Goal: Task Accomplishment & Management: Complete application form

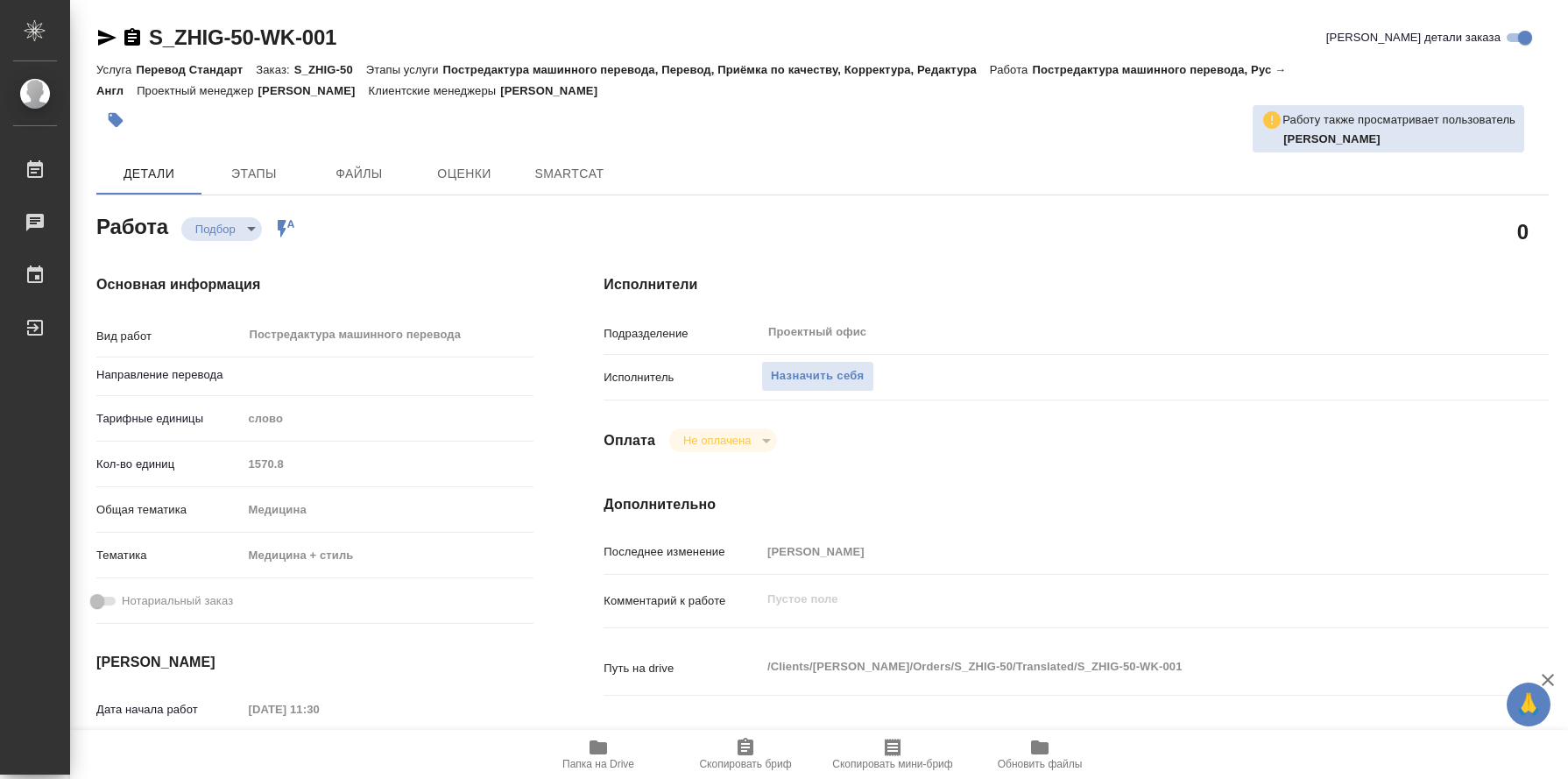
type textarea "x"
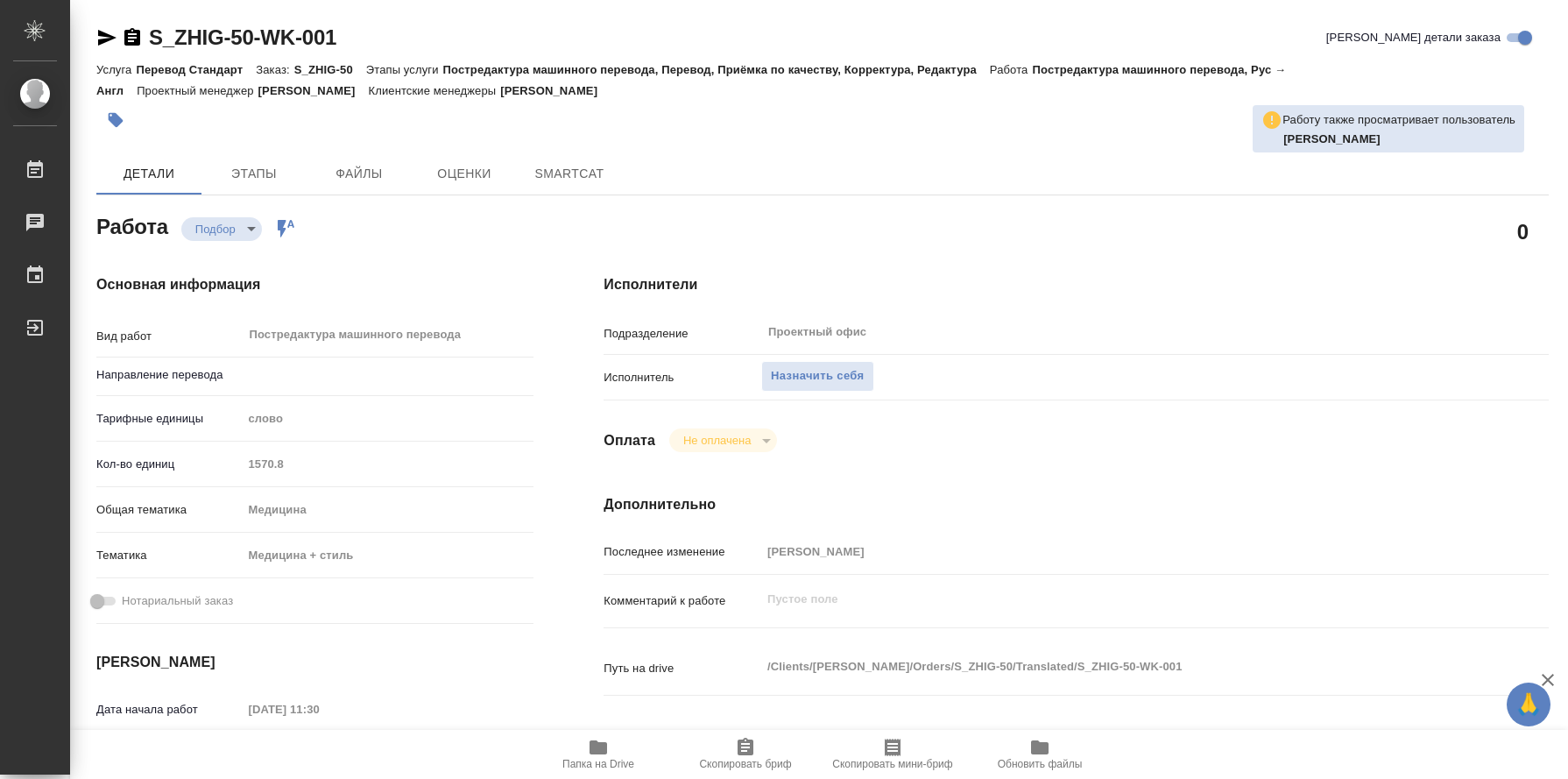
type textarea "x"
type input "рус-англ"
type textarea "x"
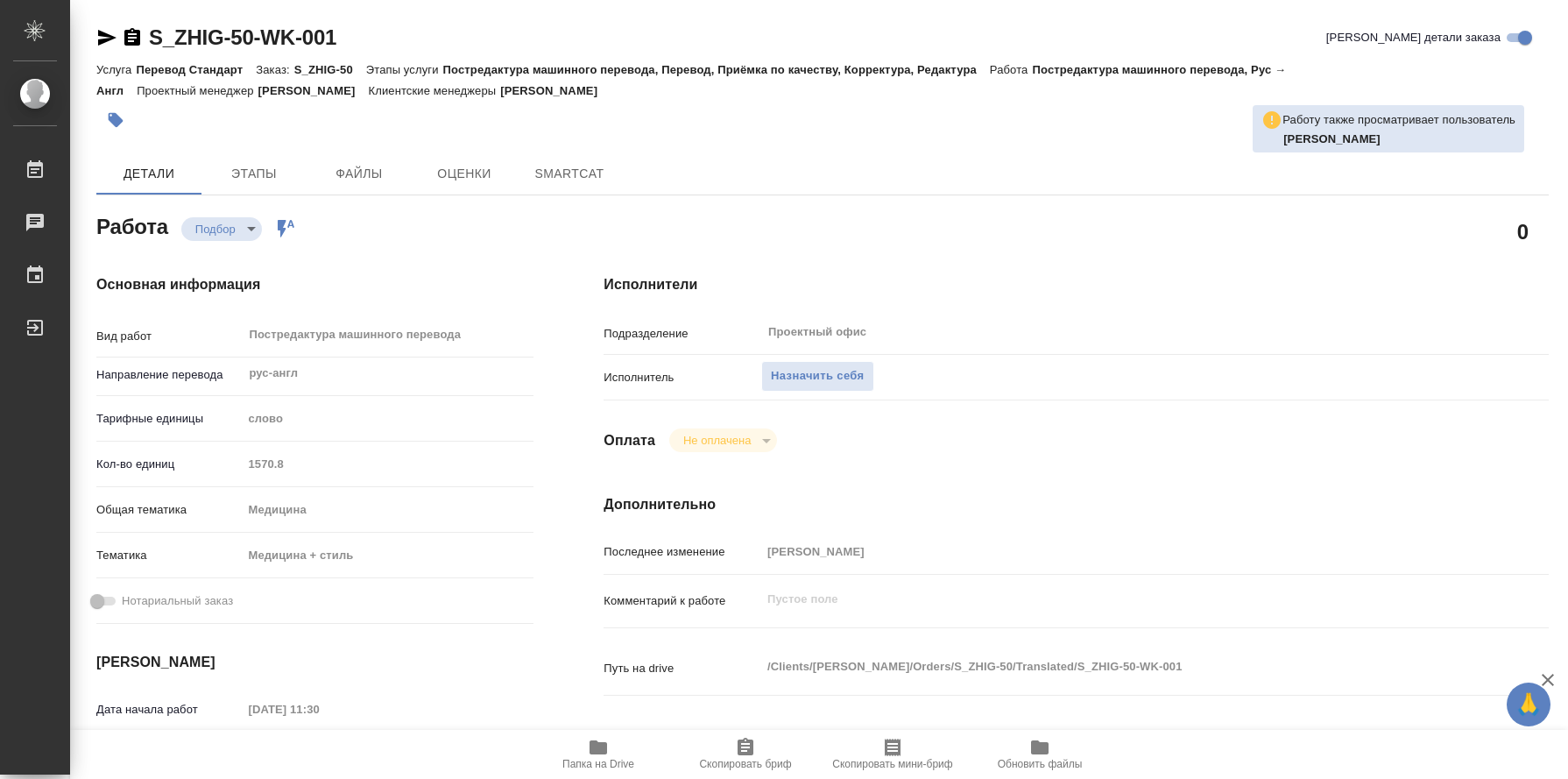
type textarea "x"
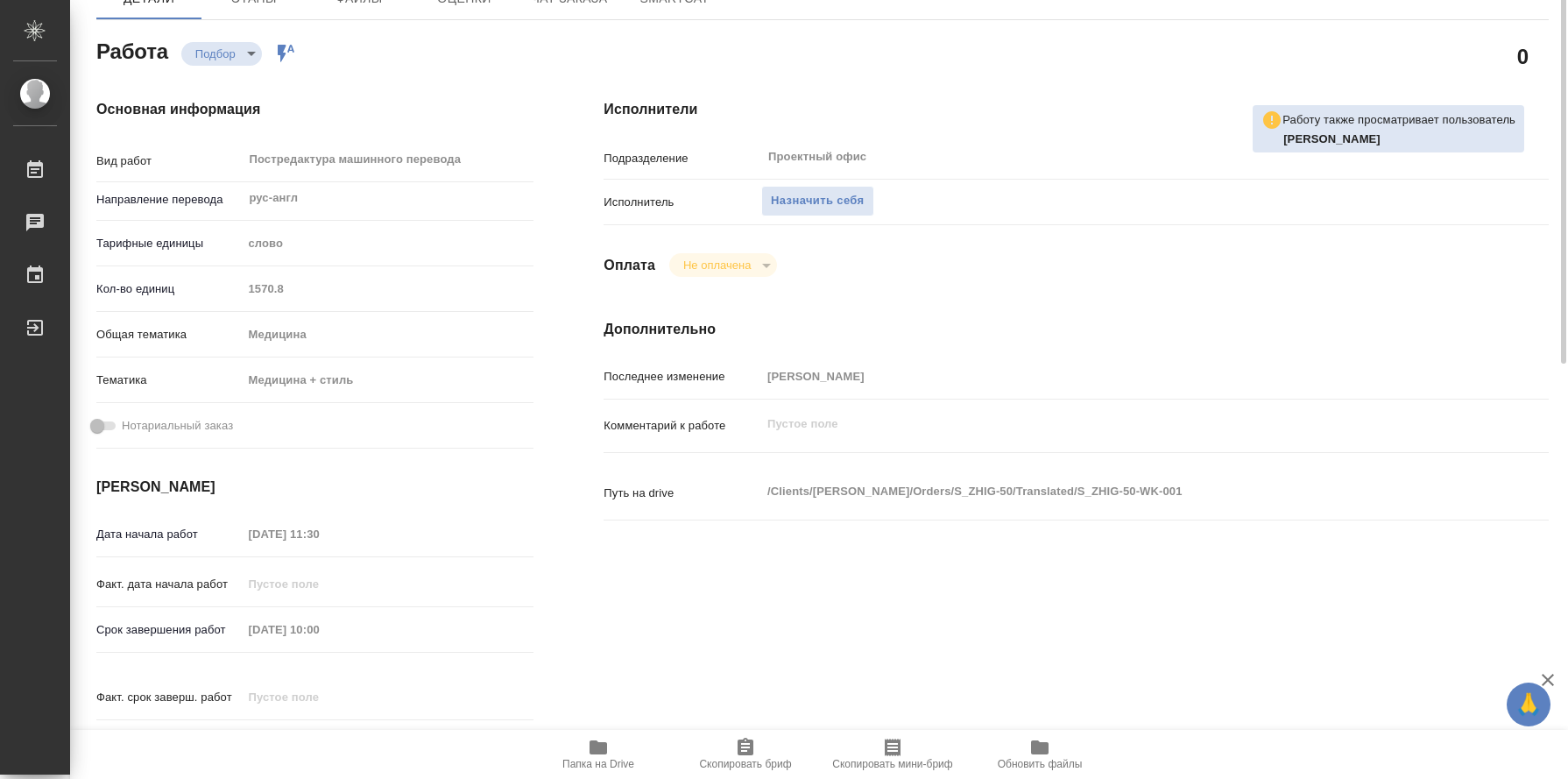
type textarea "x"
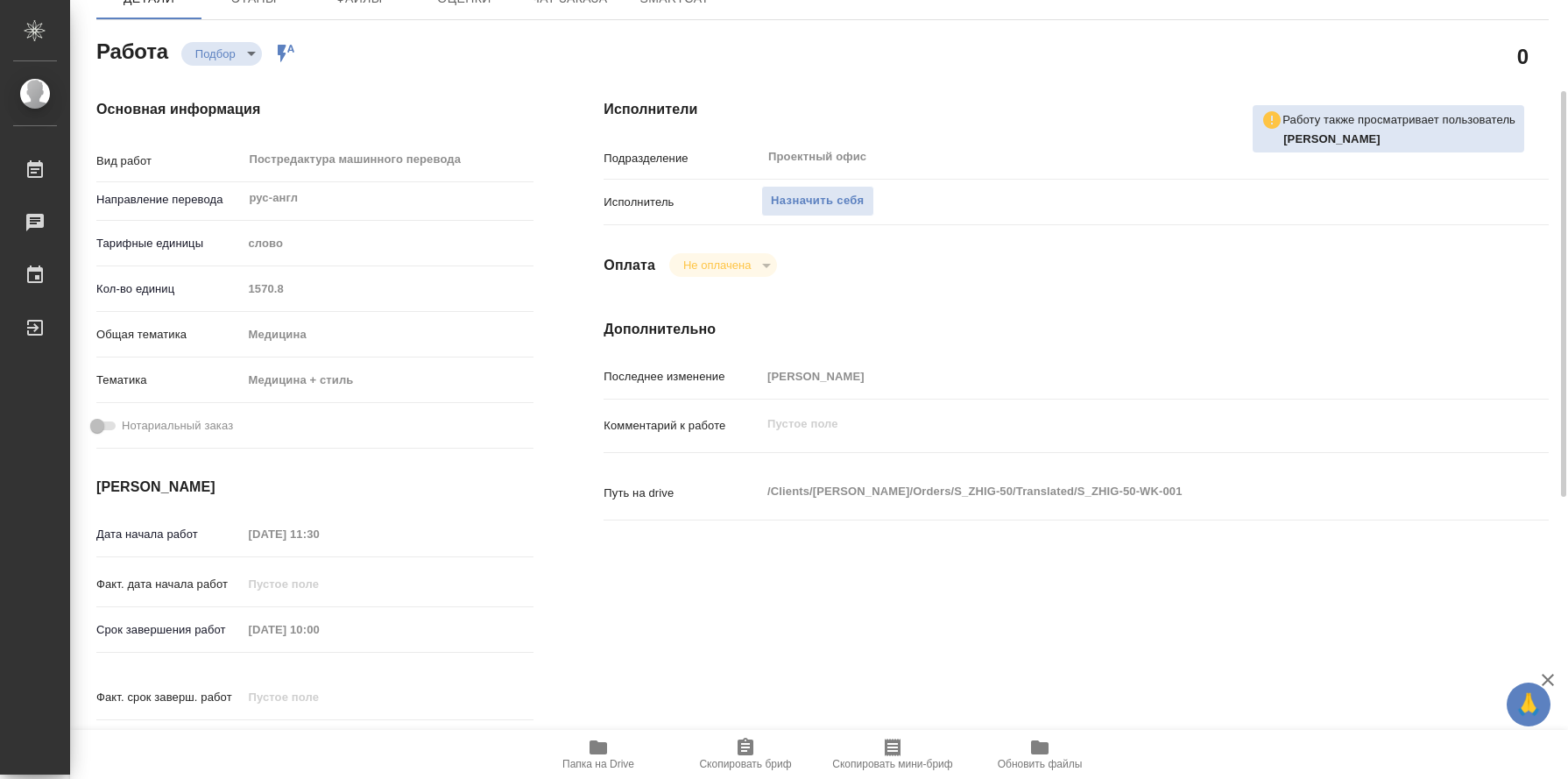
type textarea "x"
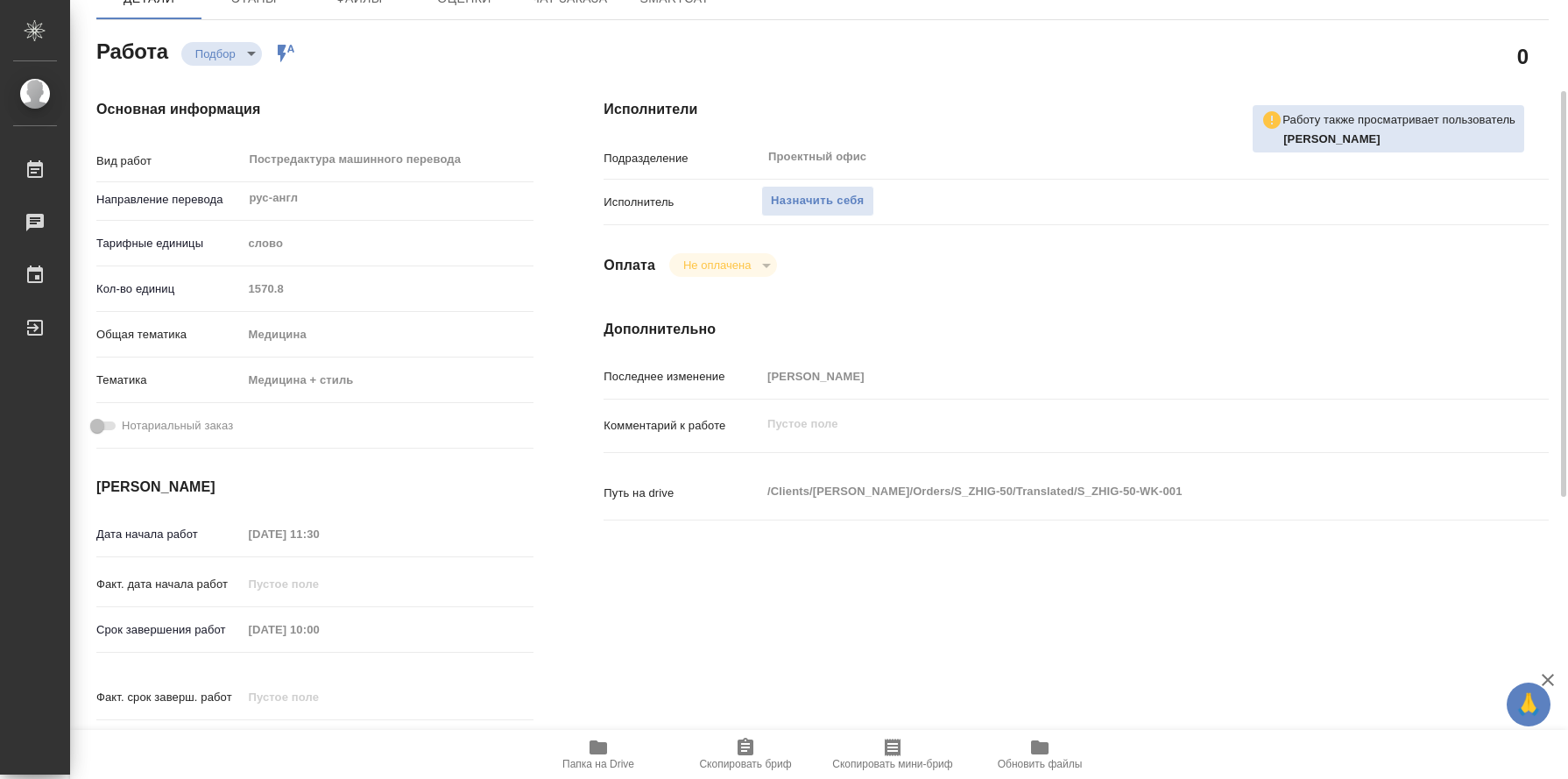
click at [606, 753] on icon "button" at bounding box center [599, 747] width 18 height 14
drag, startPoint x: 366, startPoint y: 383, endPoint x: 268, endPoint y: 374, distance: 98.4
click at [270, 374] on div "Медицина + стиль" at bounding box center [387, 380] width 292 height 30
drag, startPoint x: 1481, startPoint y: 584, endPoint x: 1373, endPoint y: 574, distance: 108.5
click at [1480, 584] on div "Исполнители Подразделение Проектный офис ​ Исполнитель Назначить себя Оплата Не…" at bounding box center [1076, 438] width 1016 height 748
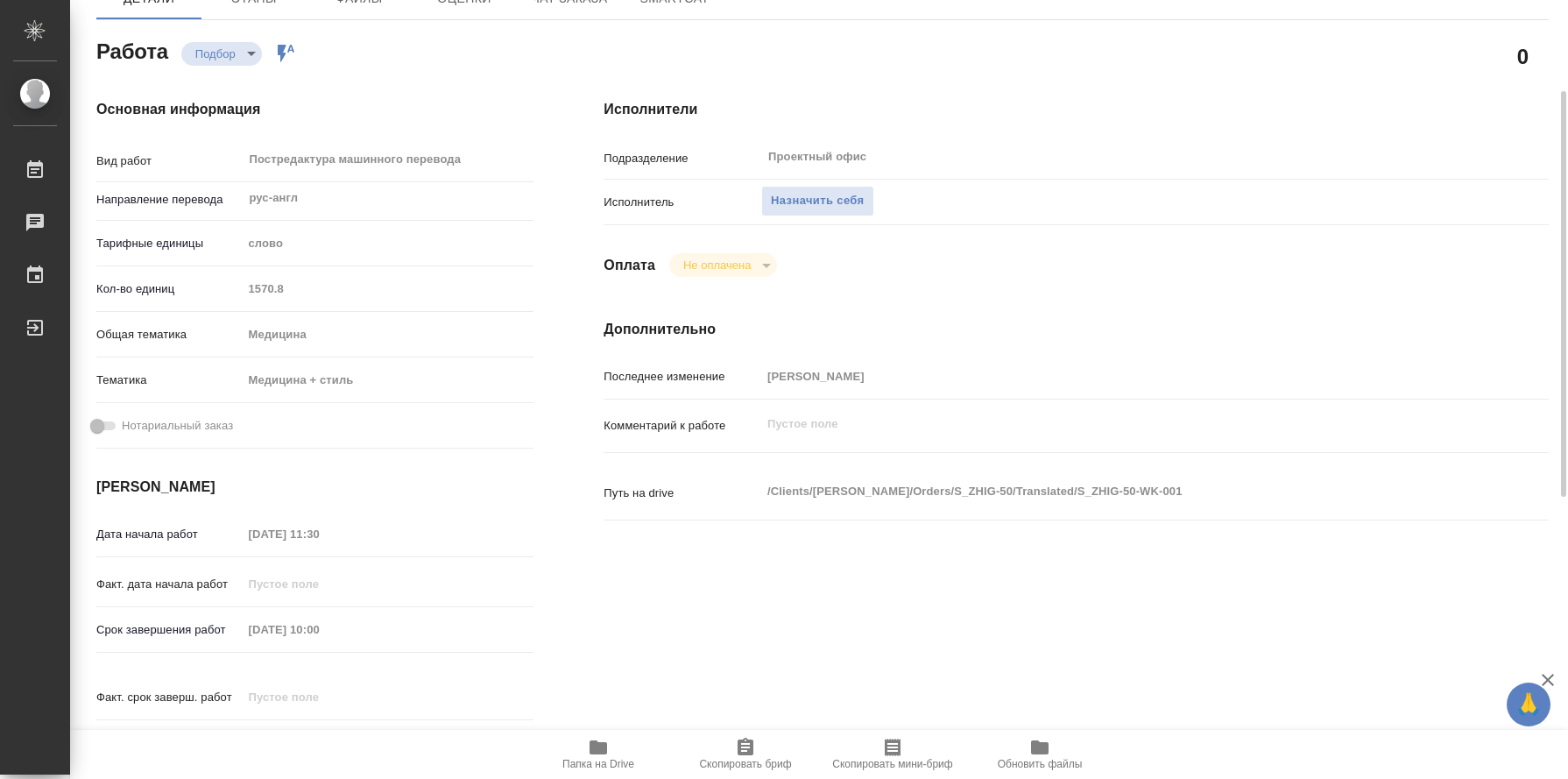
drag, startPoint x: 252, startPoint y: 379, endPoint x: 293, endPoint y: 385, distance: 41.4
click at [282, 384] on div "Медицина + стиль" at bounding box center [387, 380] width 292 height 30
click at [320, 385] on div "Медицина + стиль" at bounding box center [387, 380] width 292 height 30
click at [798, 201] on span "Назначить себя" at bounding box center [818, 201] width 93 height 20
type textarea "x"
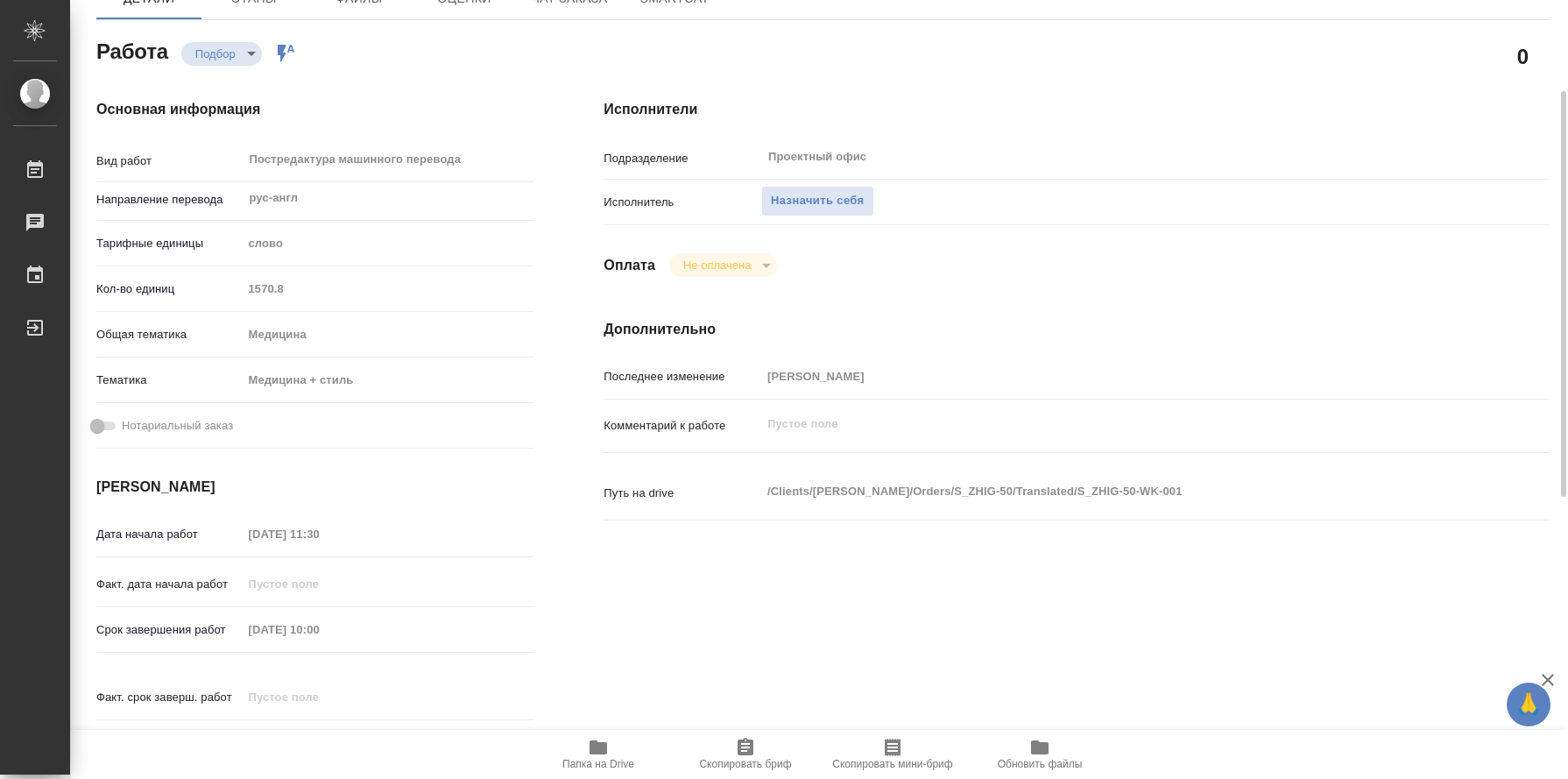
type textarea "x"
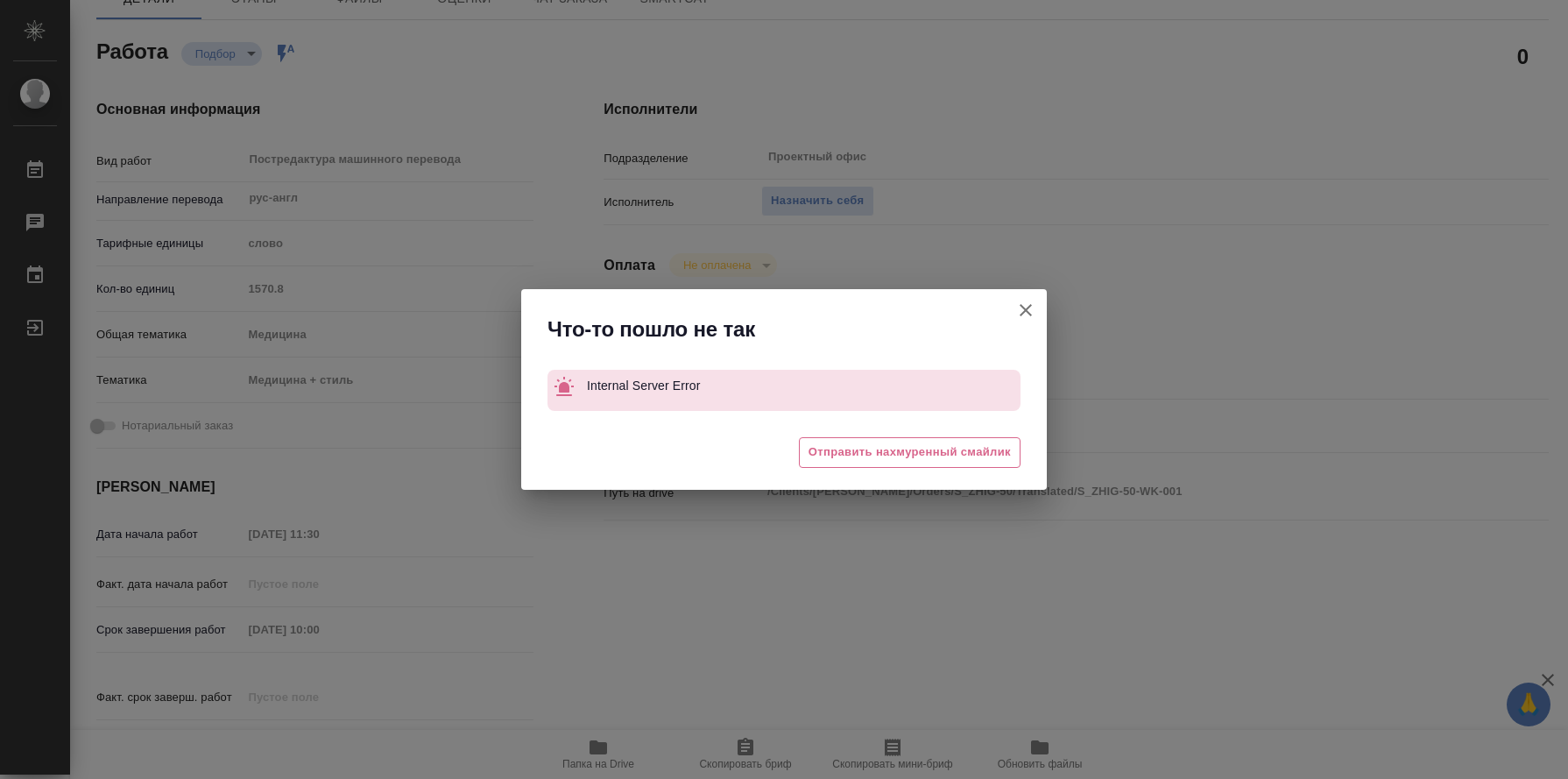
click at [1022, 308] on icon "button" at bounding box center [1026, 310] width 21 height 21
type textarea "x"
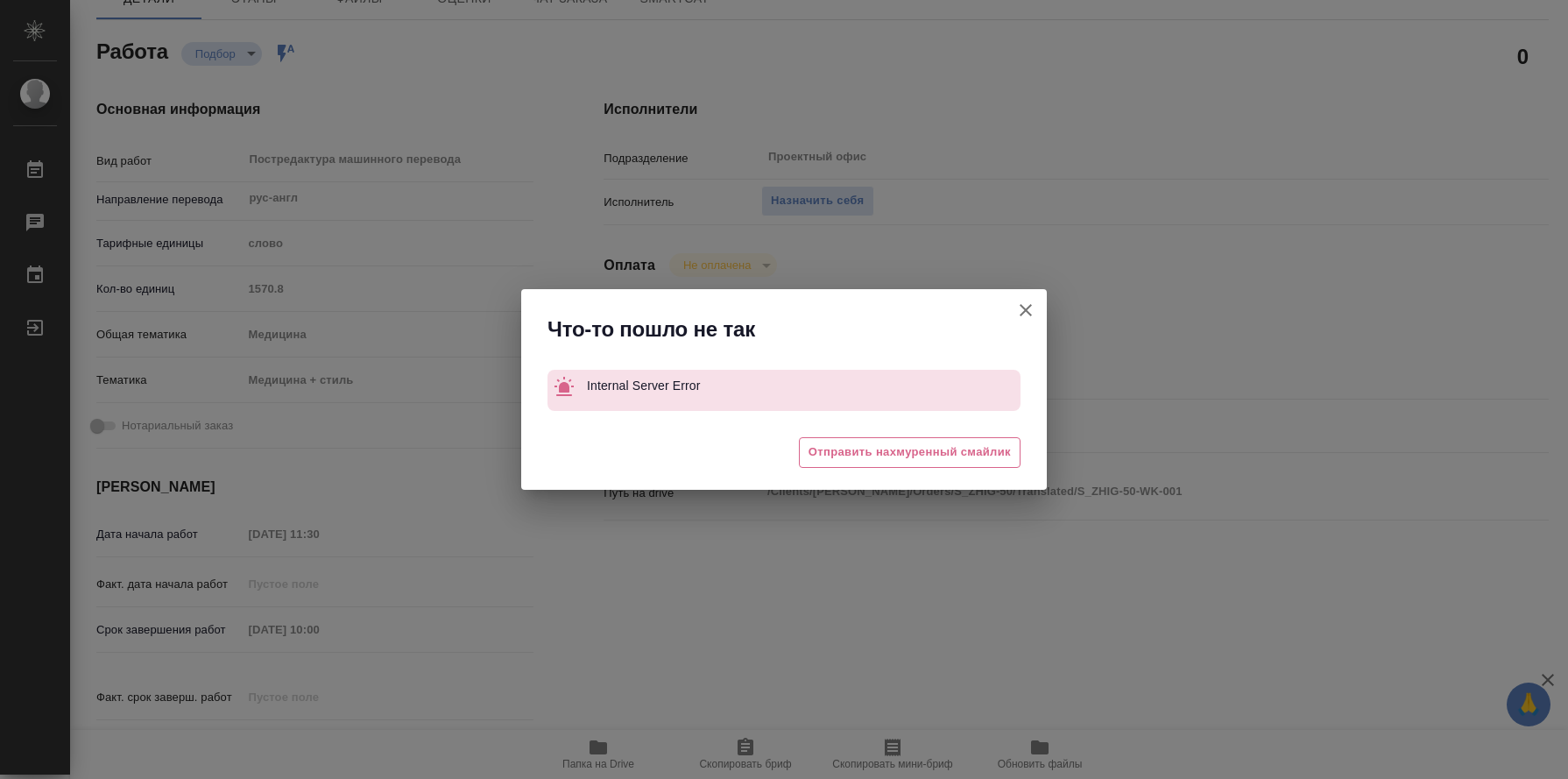
type textarea "x"
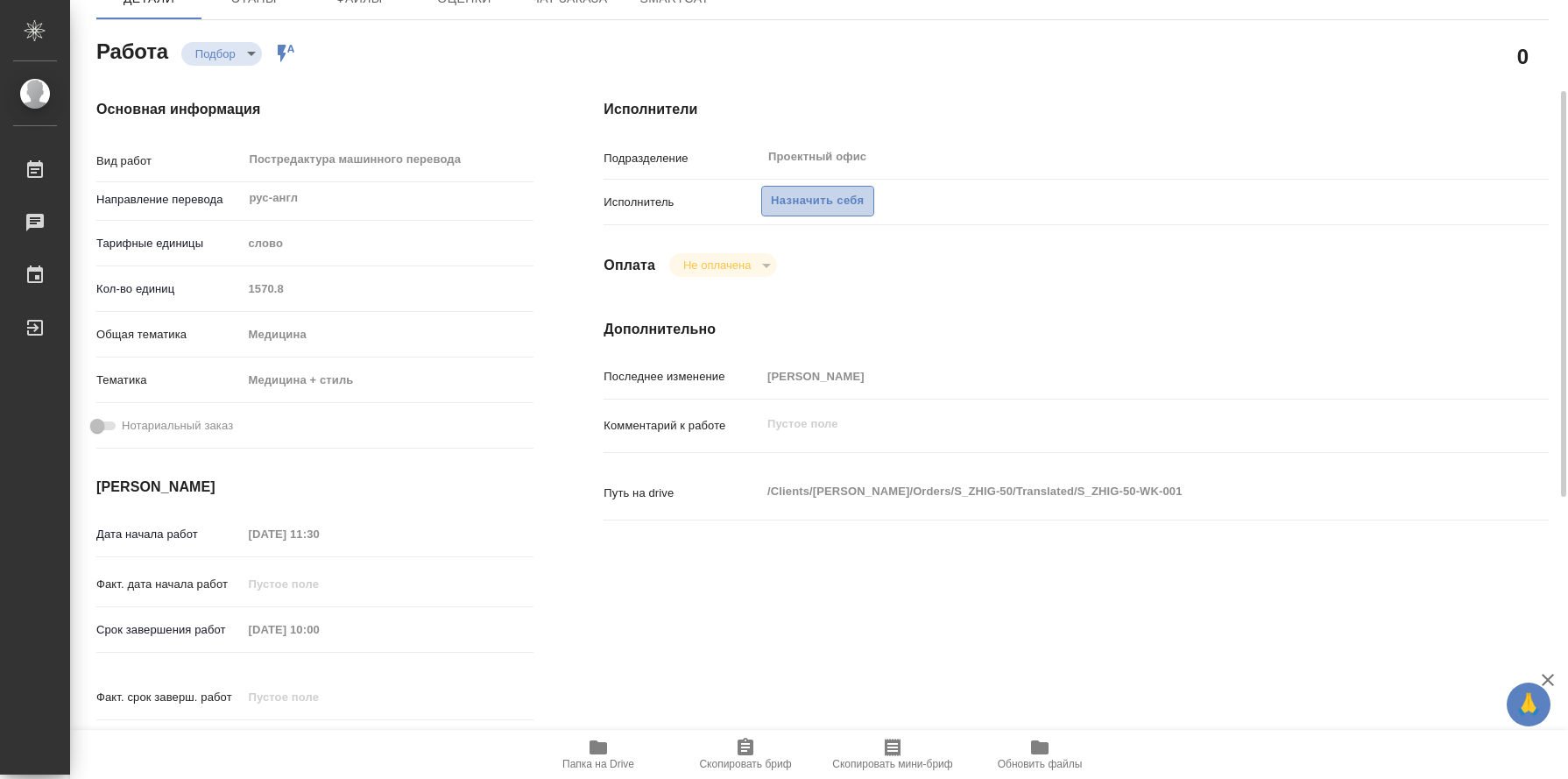
click at [805, 195] on span "Назначить себя" at bounding box center [818, 201] width 93 height 20
type textarea "x"
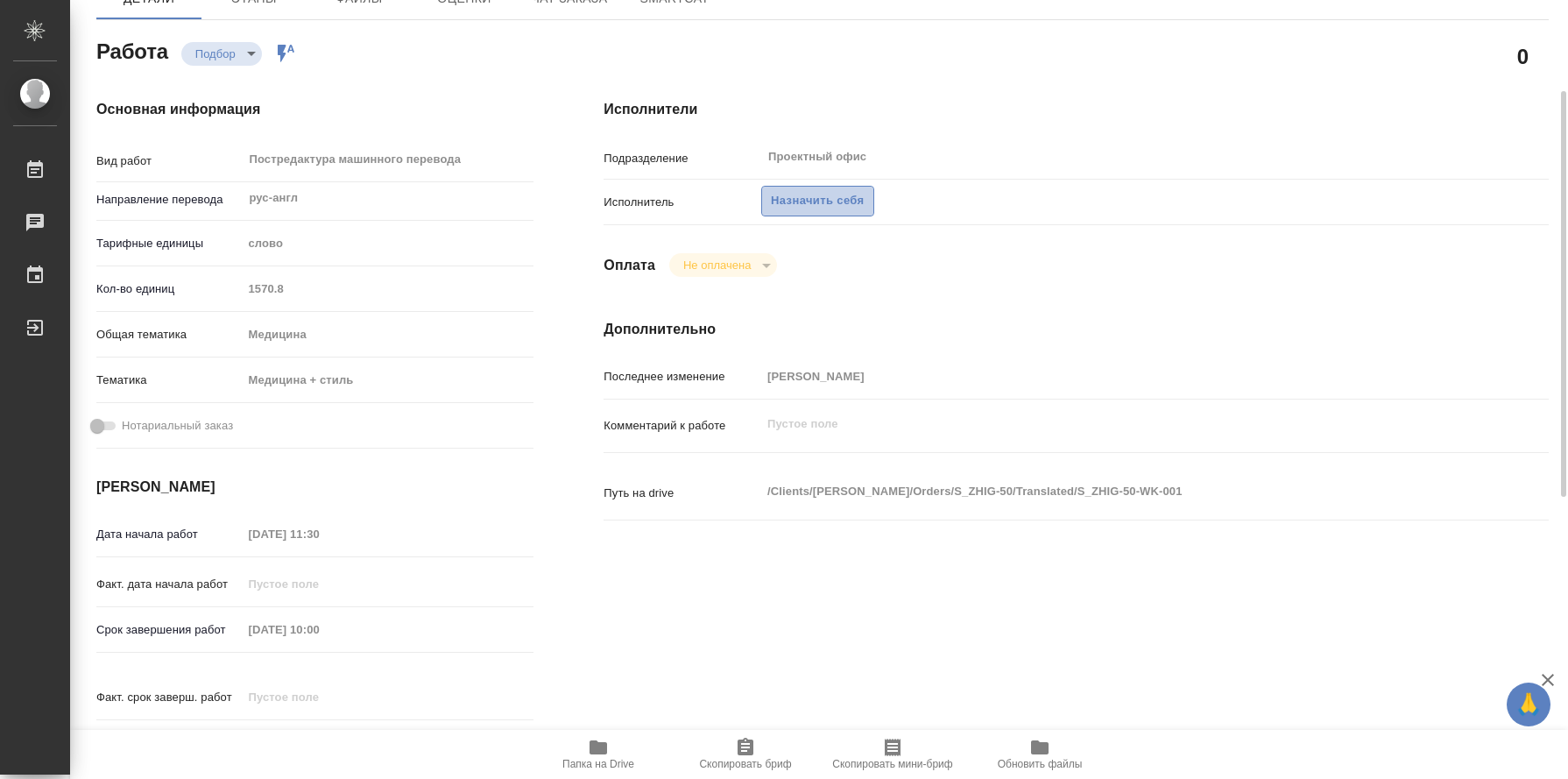
type textarea "x"
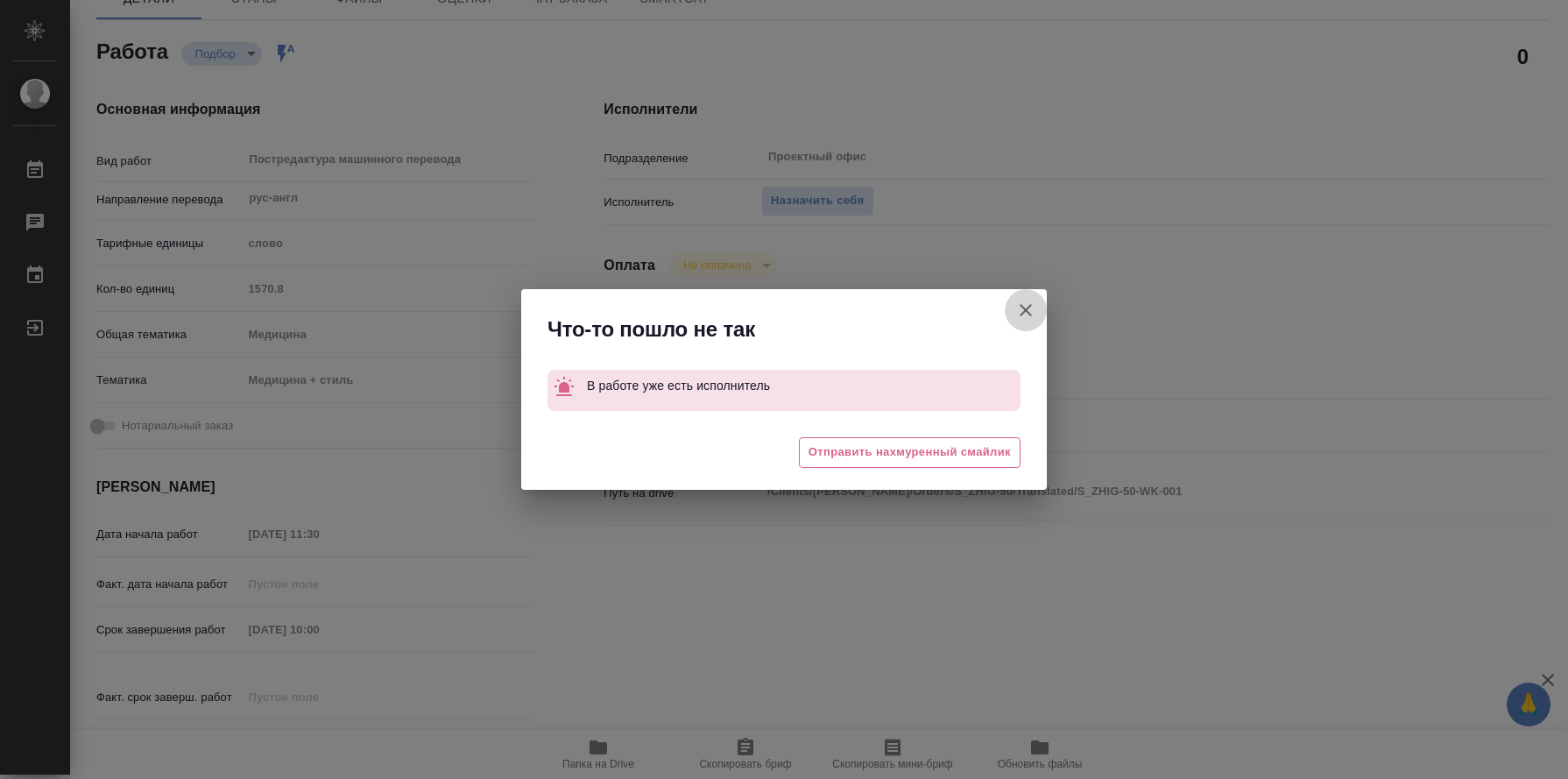
click at [1019, 310] on icon "button" at bounding box center [1026, 310] width 21 height 21
type textarea "x"
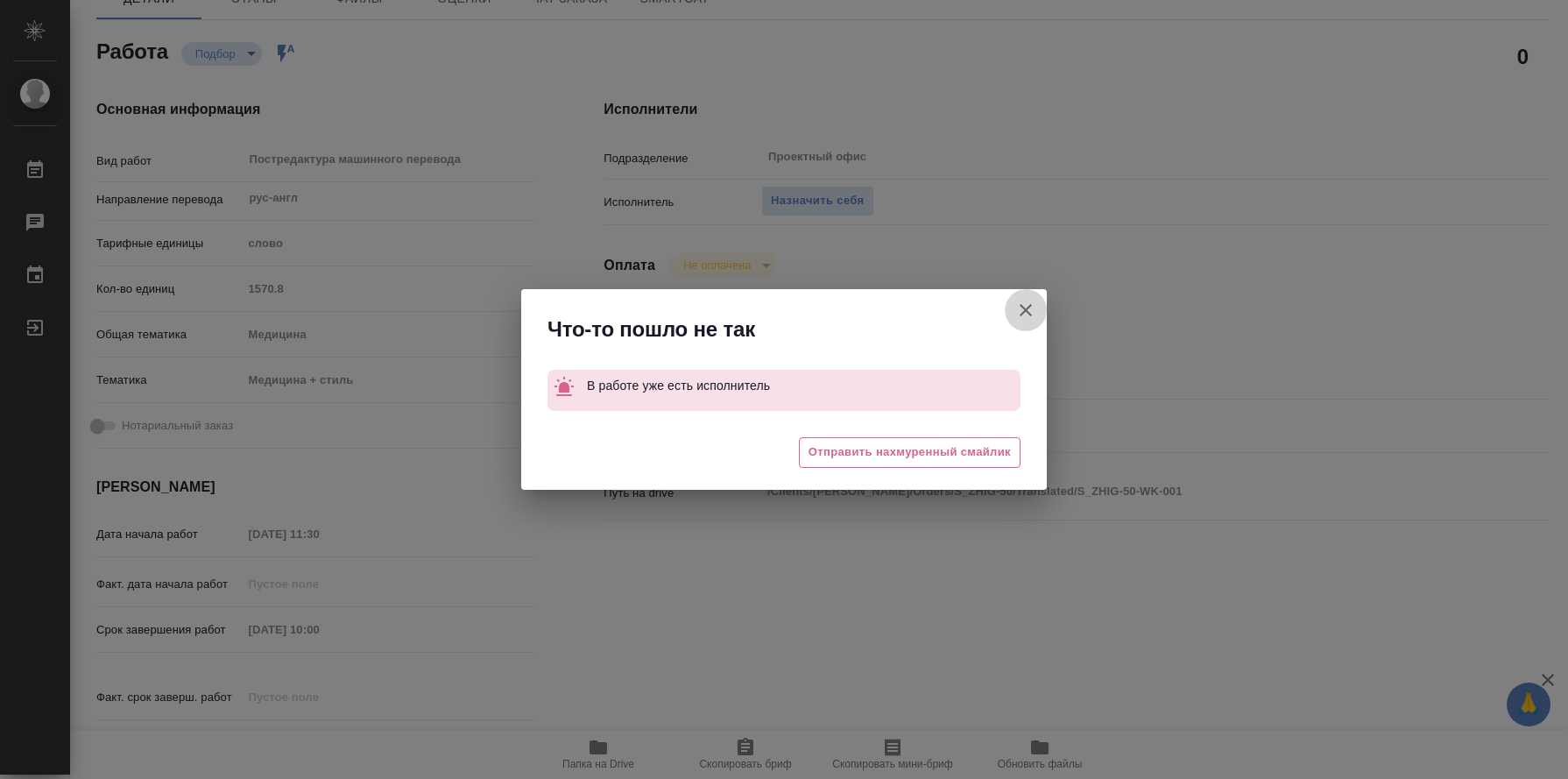
type textarea "x"
